Goal: Find specific page/section: Find specific page/section

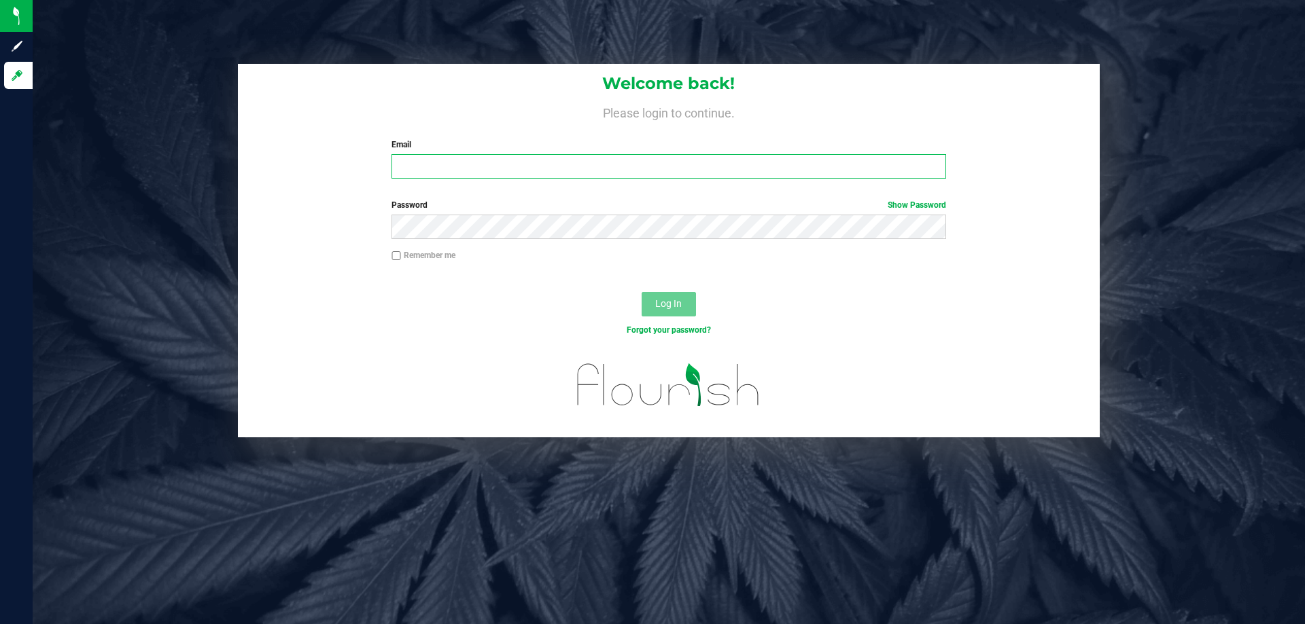
click at [515, 172] on input "Email" at bounding box center [668, 166] width 554 height 24
type input "[EMAIL_ADDRESS][DOMAIN_NAME]"
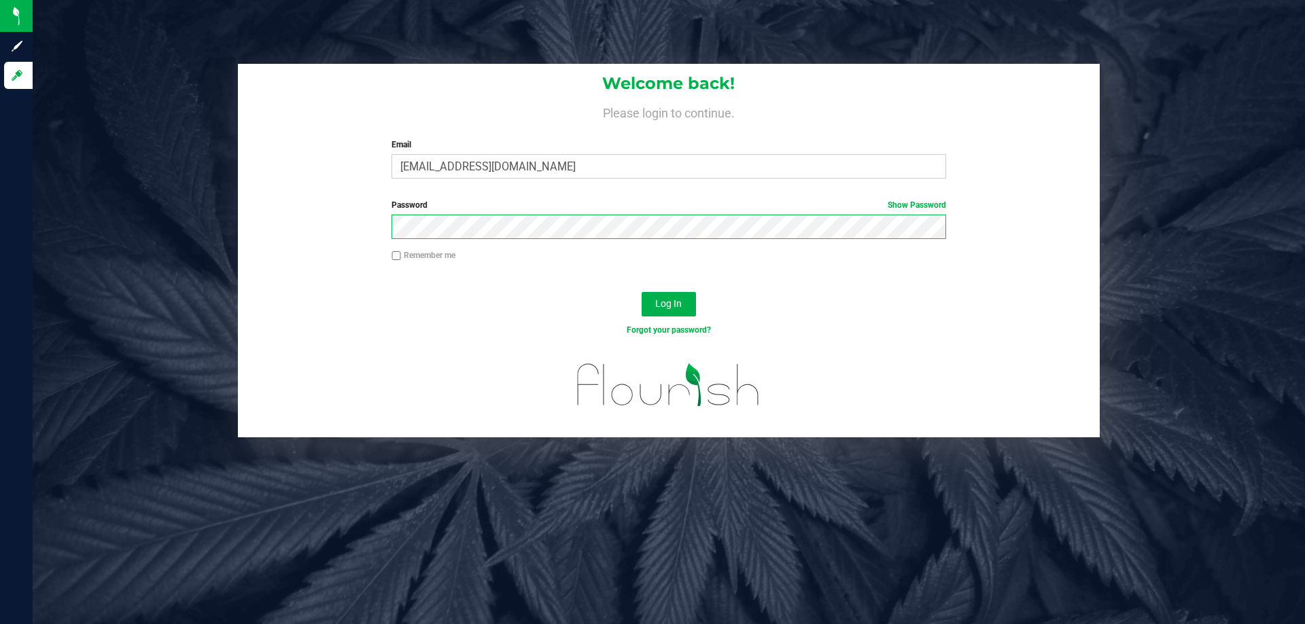
click at [641, 292] on button "Log In" at bounding box center [668, 304] width 54 height 24
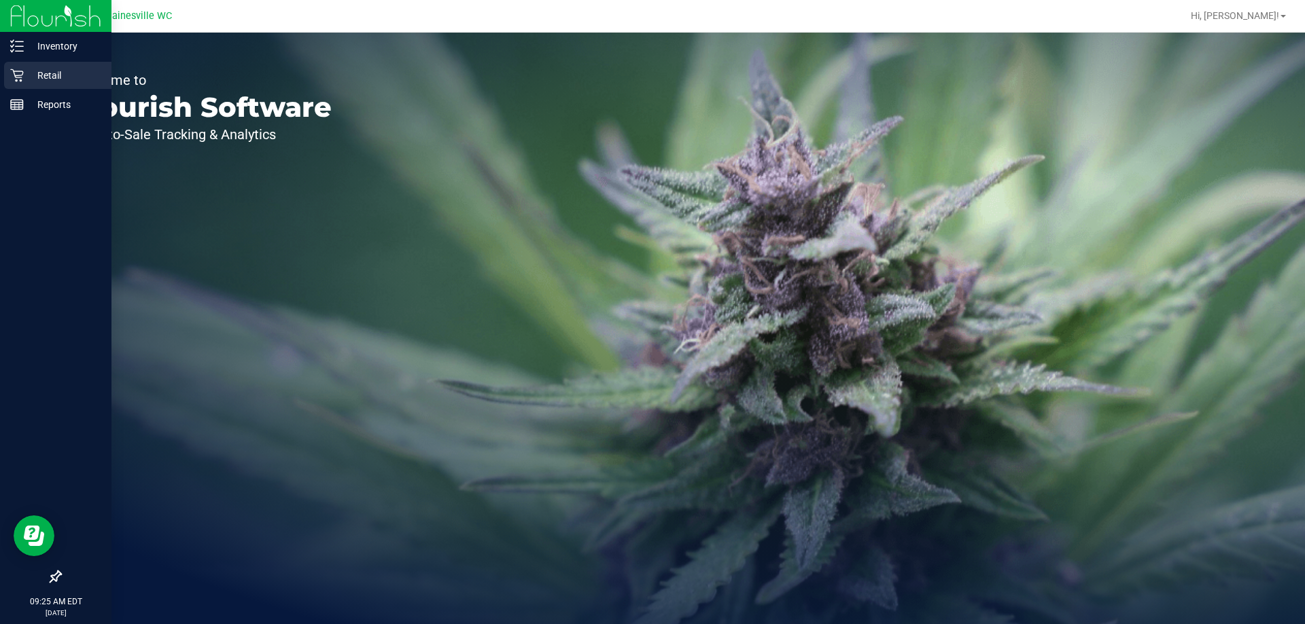
click at [41, 69] on p "Retail" at bounding box center [65, 75] width 82 height 16
